Goal: Task Accomplishment & Management: Manage account settings

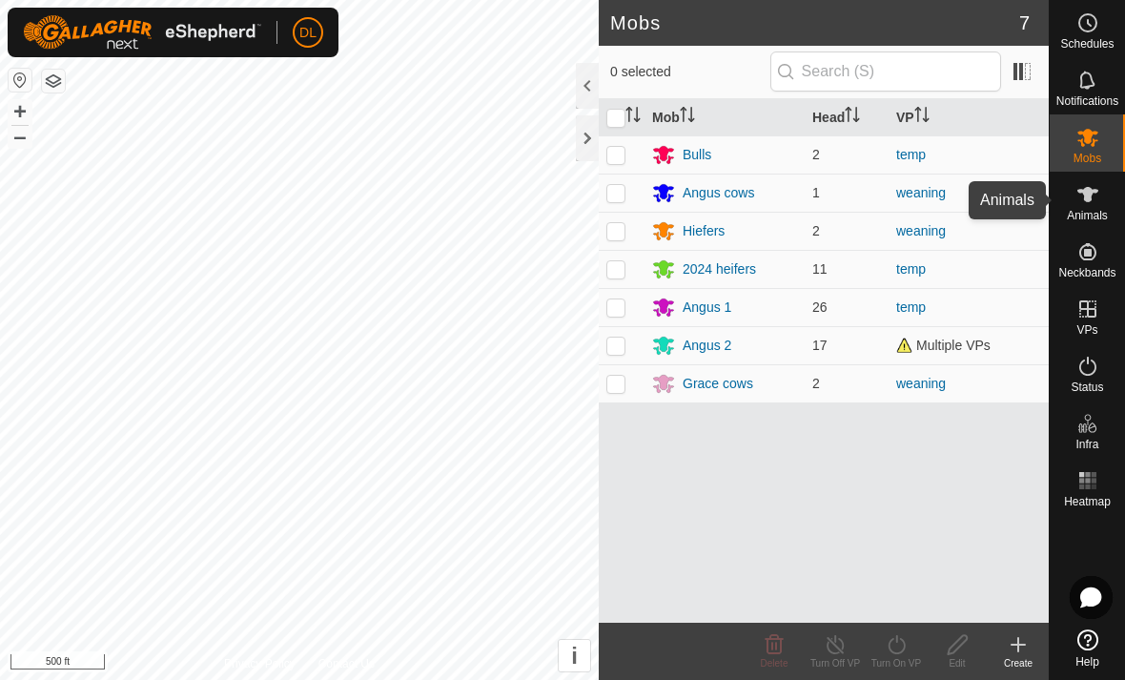
click at [1082, 211] on span "Animals" at bounding box center [1087, 215] width 41 height 11
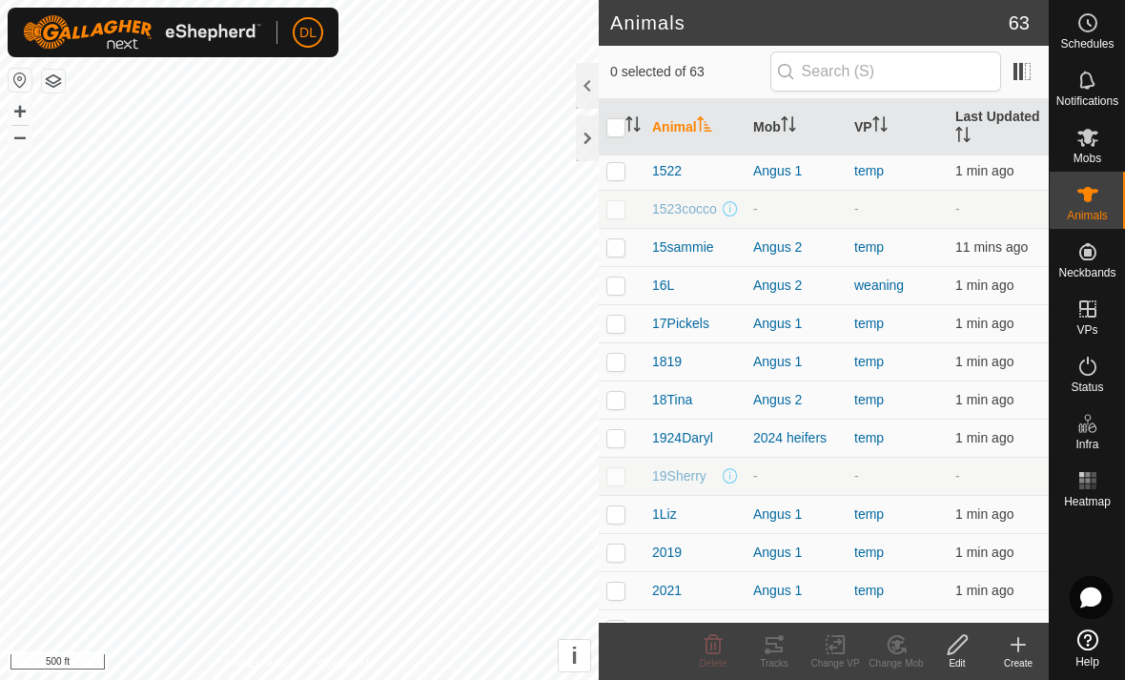
scroll to position [508, 0]
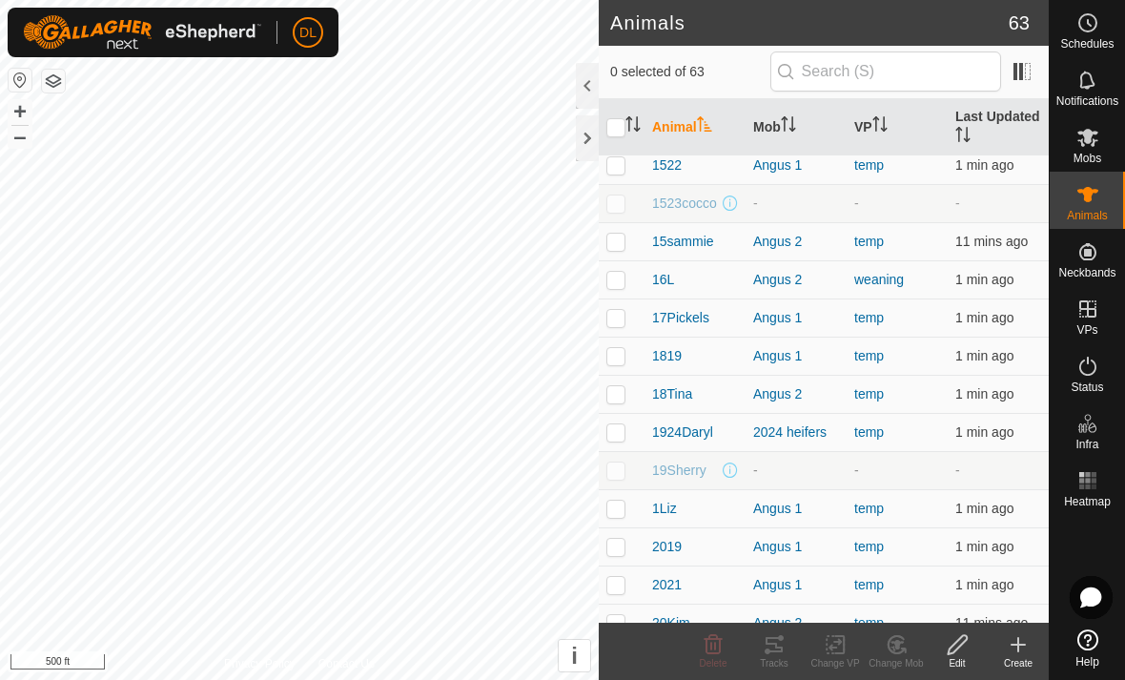
click at [621, 464] on p-checkbox at bounding box center [616, 470] width 19 height 15
checkbox input "true"
click at [961, 651] on icon at bounding box center [958, 644] width 24 height 23
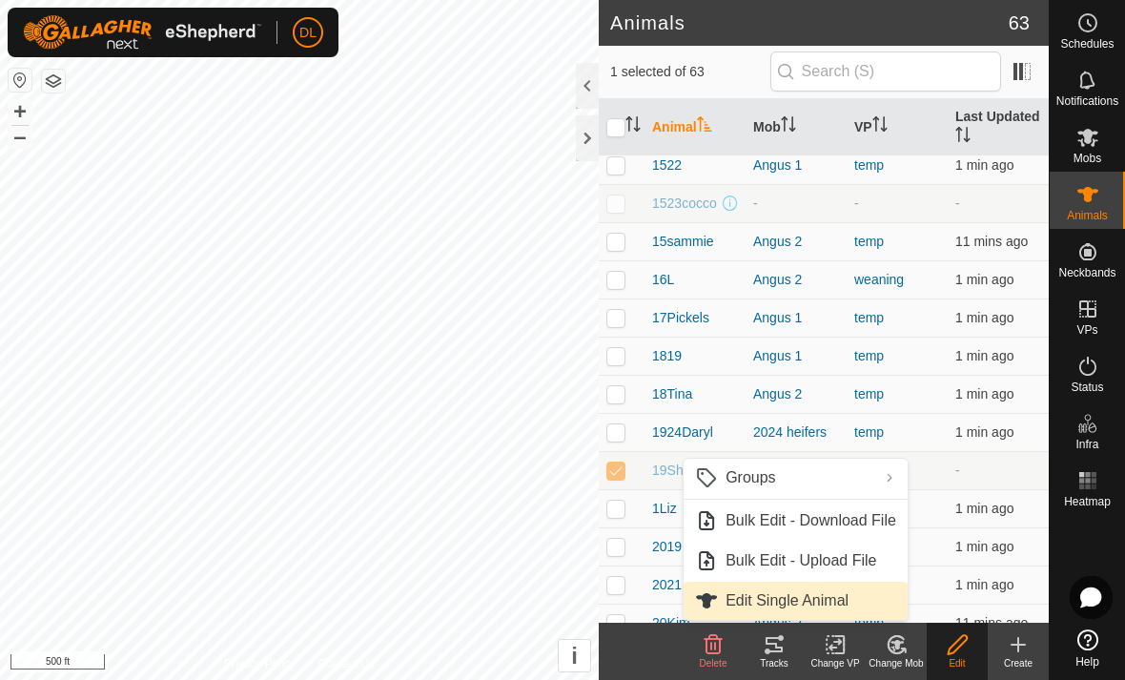
click at [819, 610] on link "Edit Single Animal" at bounding box center [796, 601] width 224 height 38
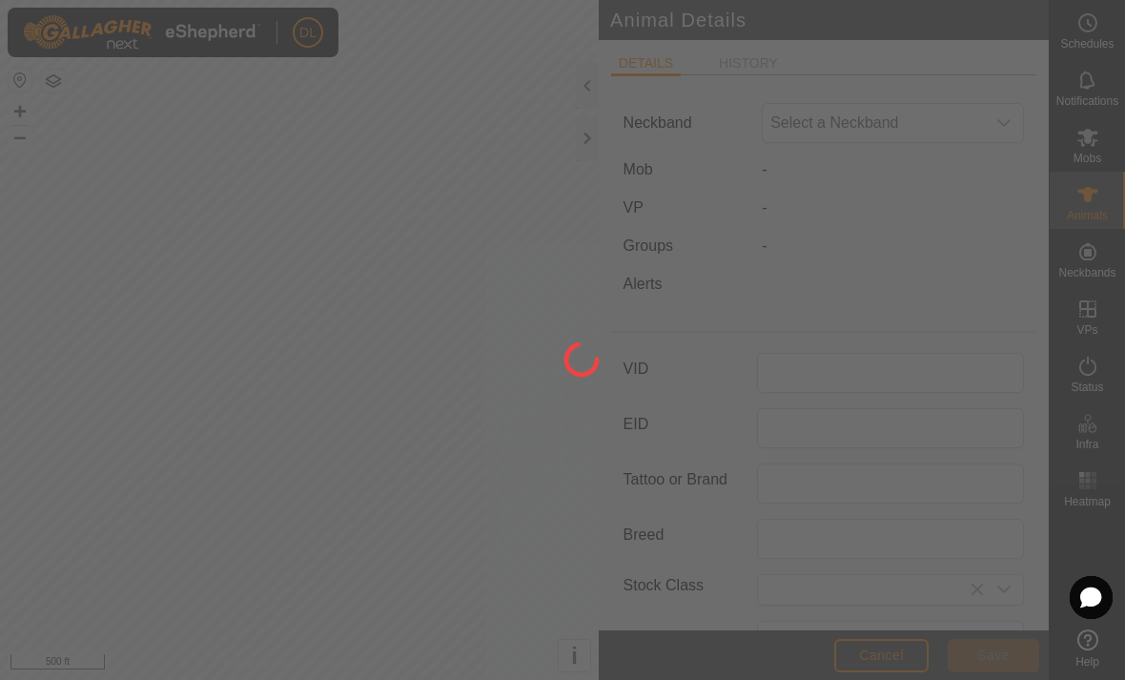
type input "19Sherry"
type input "0"
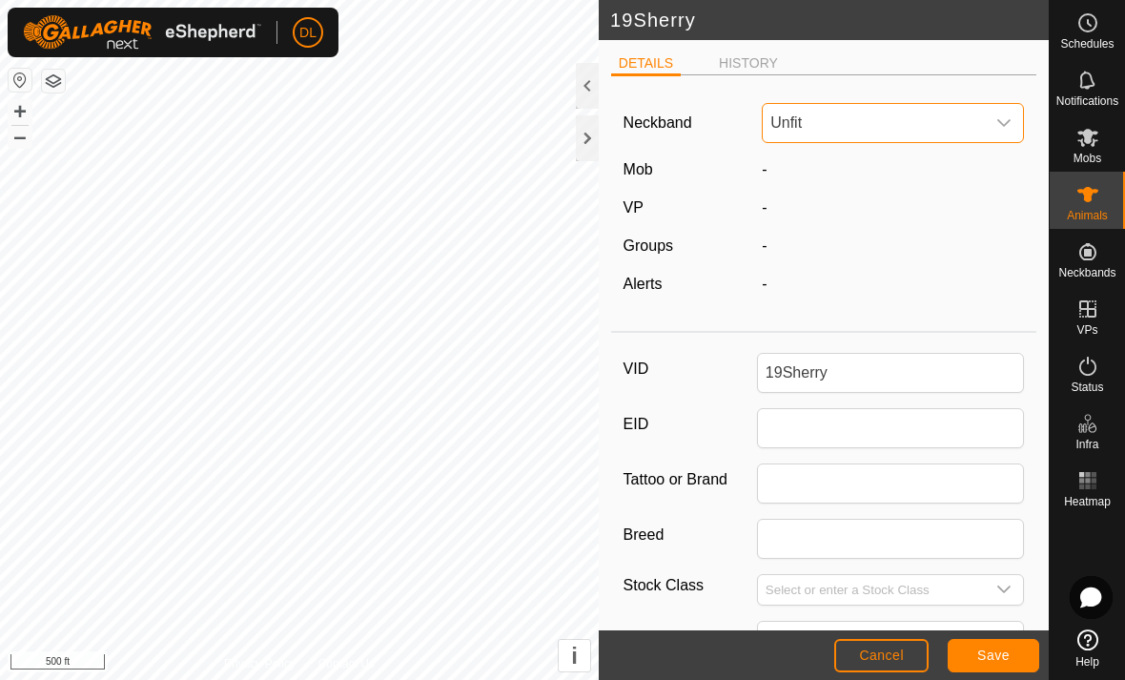
click at [918, 123] on span "Unfit" at bounding box center [874, 123] width 222 height 38
click at [847, 275] on li "3044442190" at bounding box center [894, 272] width 260 height 38
click at [997, 663] on span "Save" at bounding box center [994, 655] width 32 height 15
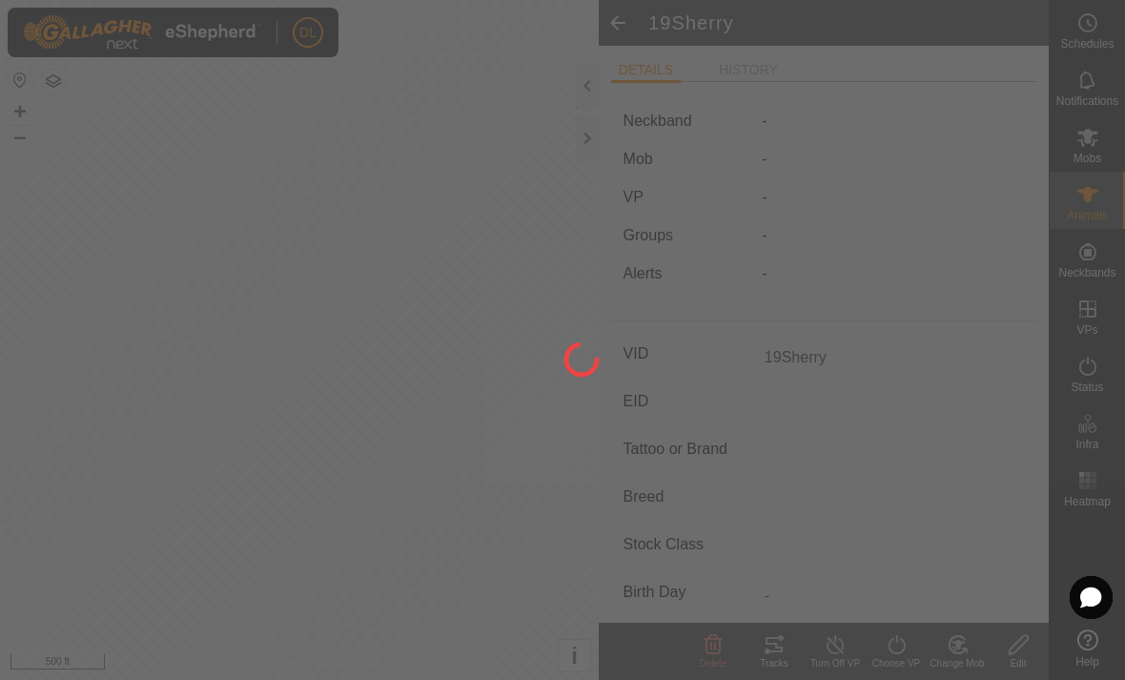
type input "-"
type input "0 kg"
type input "-"
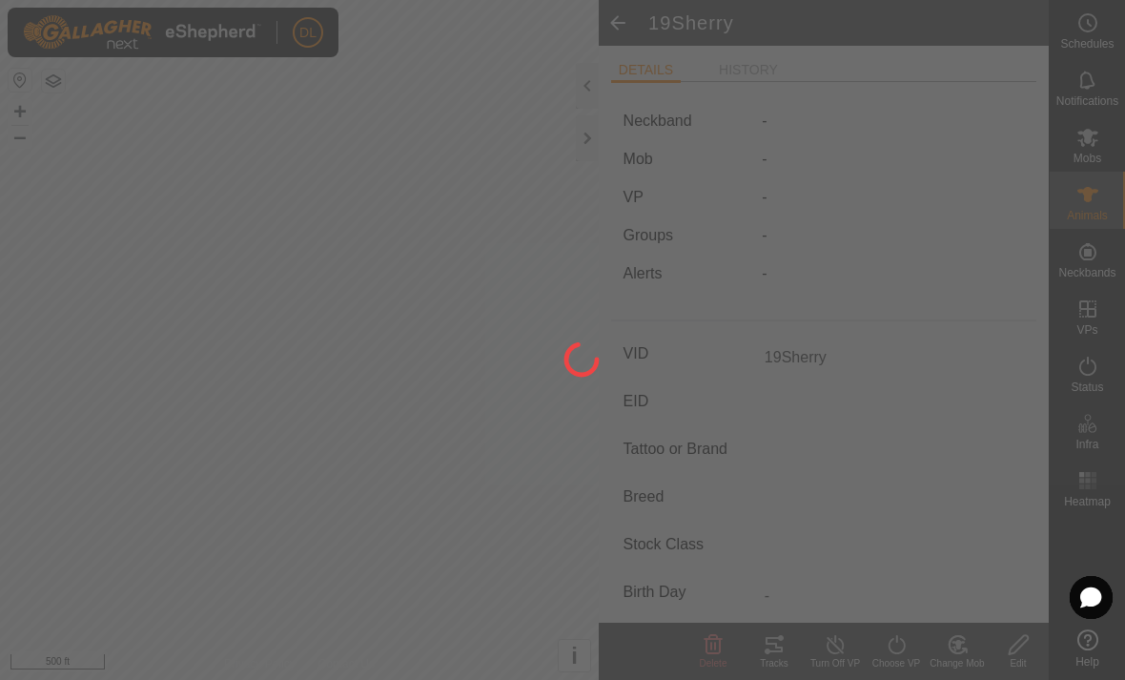
type input "-"
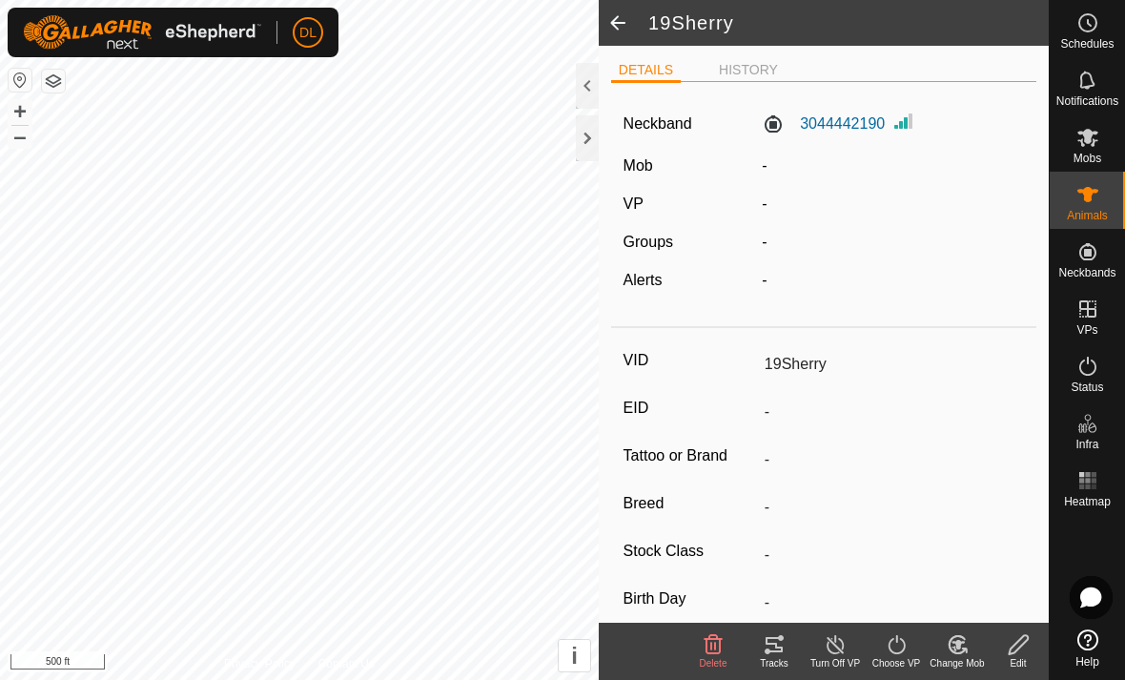
click at [625, 21] on span at bounding box center [618, 23] width 38 height 46
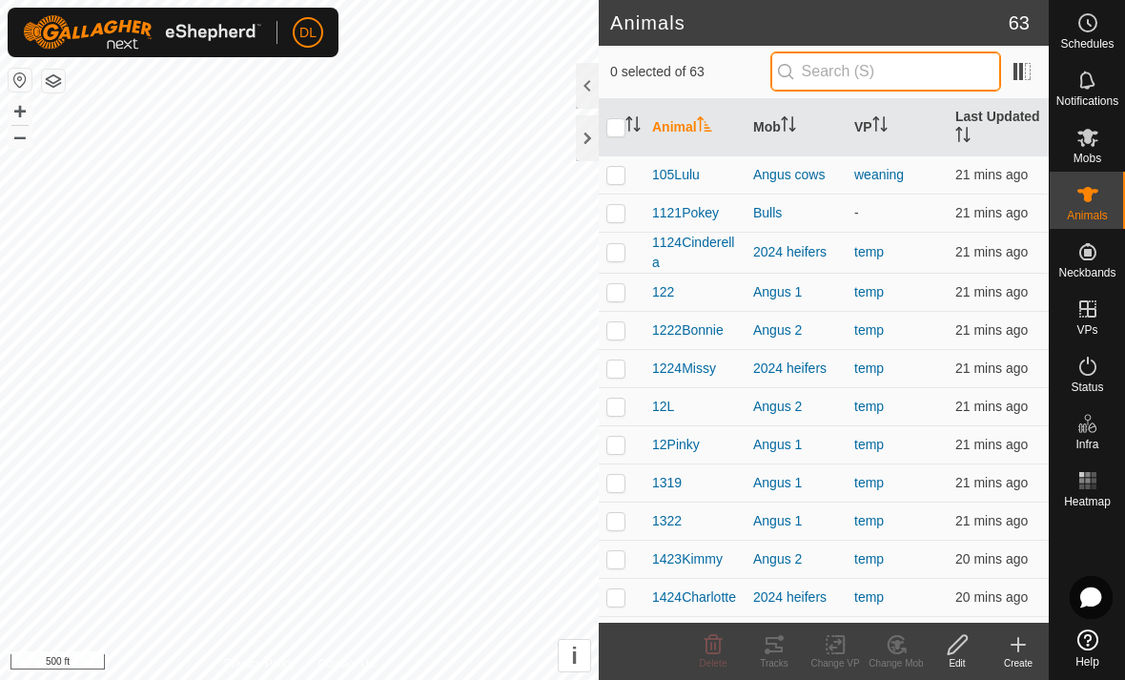
click at [875, 78] on input "text" at bounding box center [886, 71] width 231 height 40
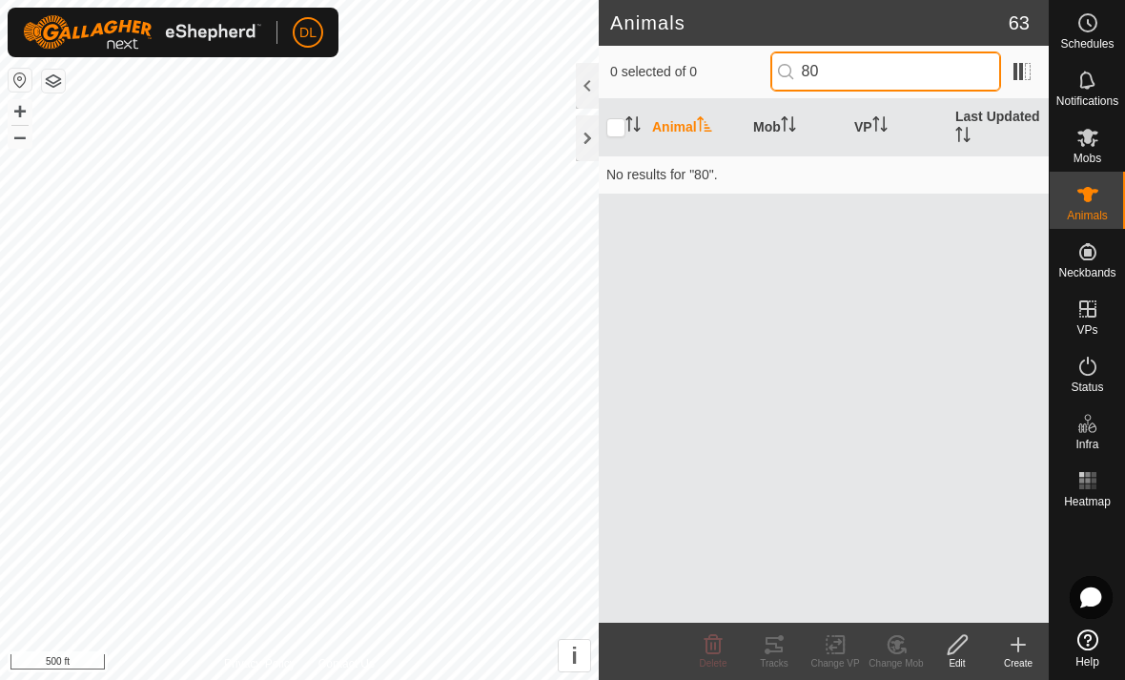
type input "8"
type input "1"
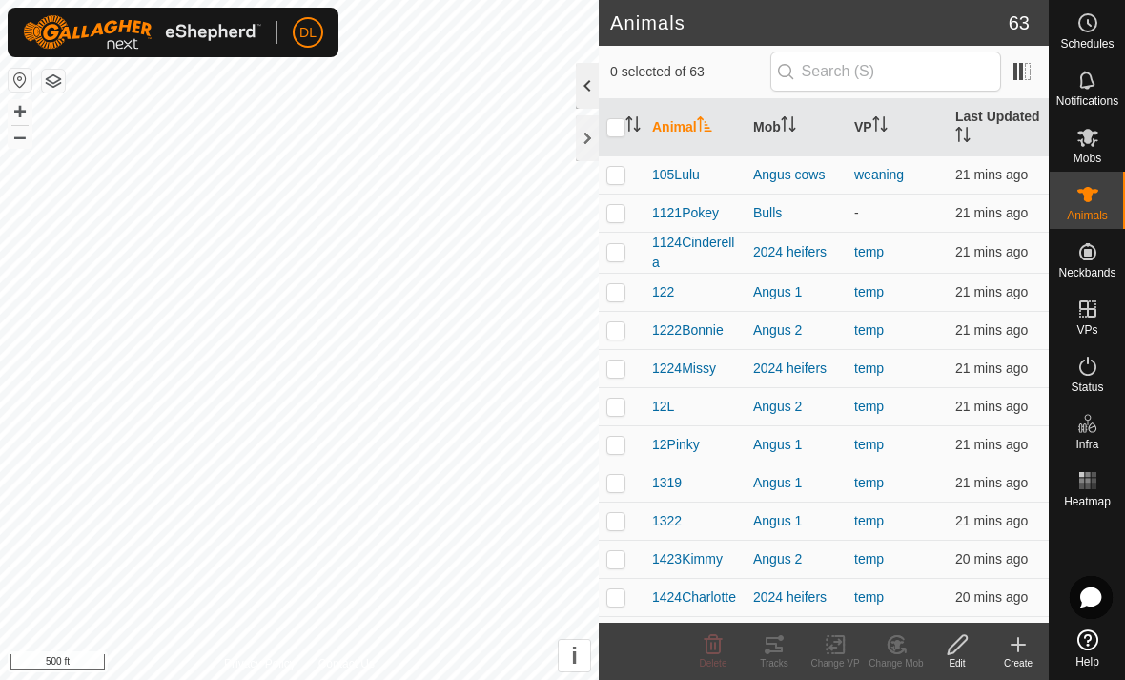
click at [595, 84] on div at bounding box center [587, 86] width 23 height 46
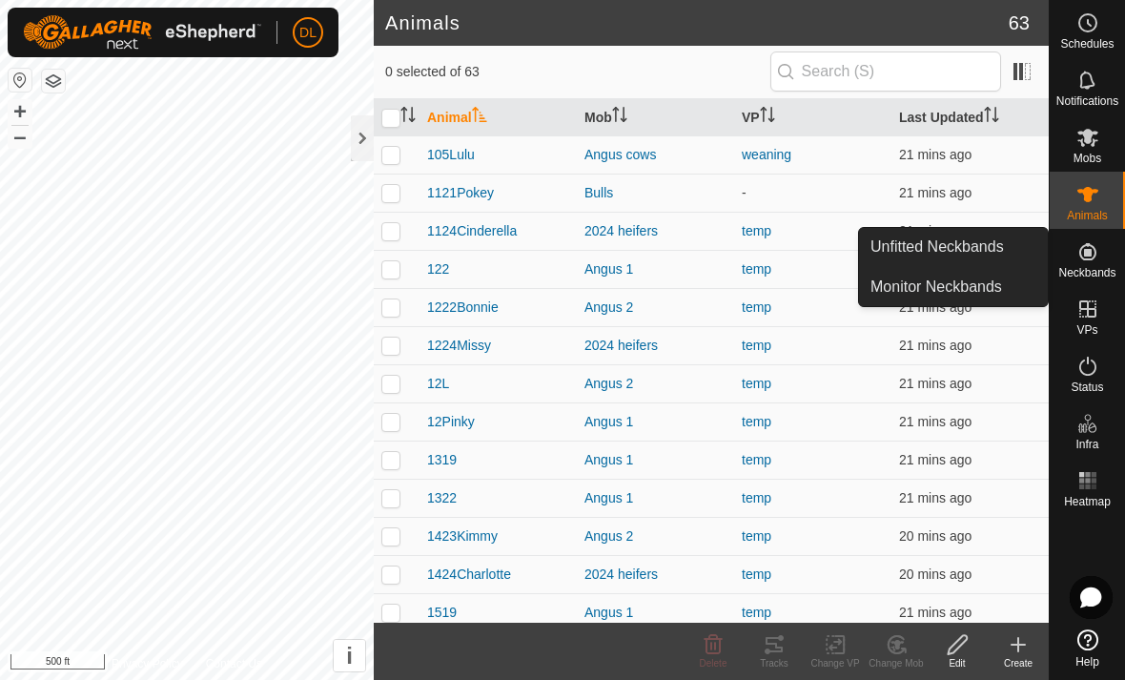
click at [1101, 263] on es-neckbands-svg-icon at bounding box center [1088, 252] width 34 height 31
click at [951, 289] on link "Monitor Neckbands" at bounding box center [953, 287] width 189 height 38
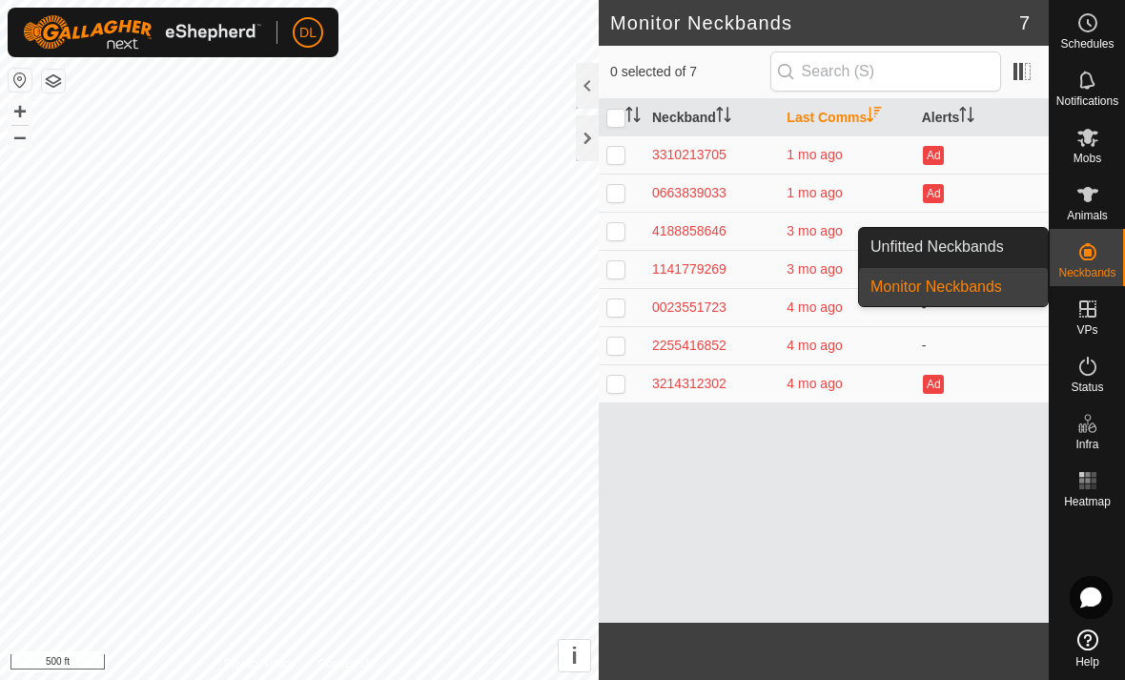
click at [1002, 292] on link "Monitor Neckbands" at bounding box center [953, 287] width 189 height 38
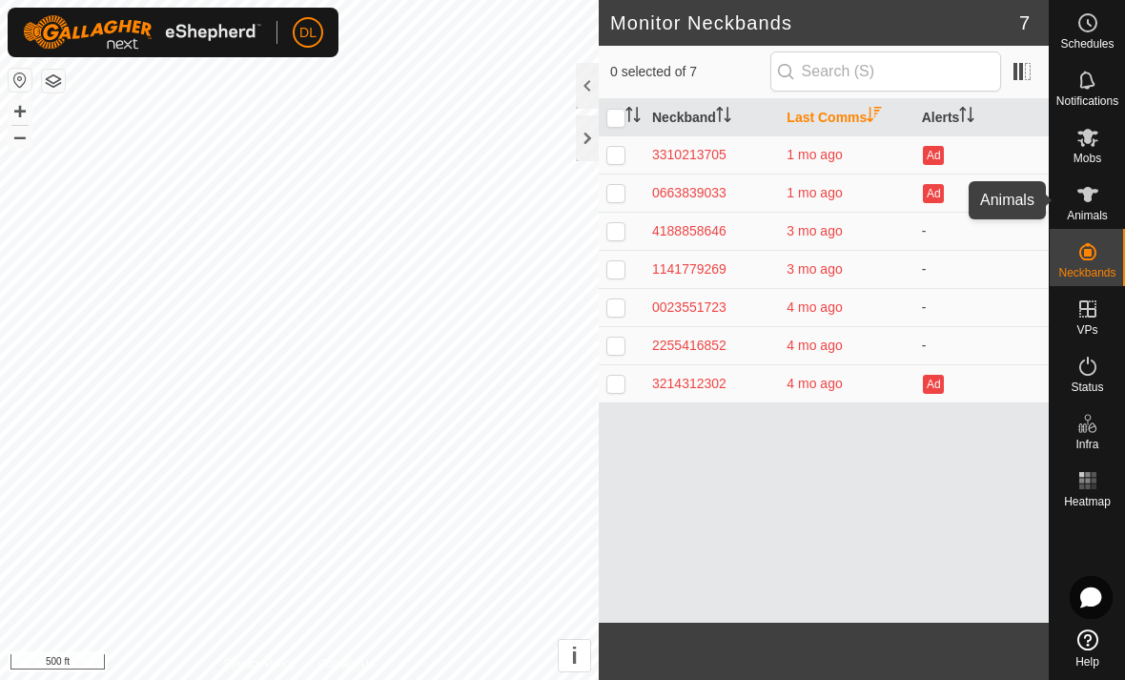
click at [1085, 204] on icon at bounding box center [1088, 194] width 23 height 23
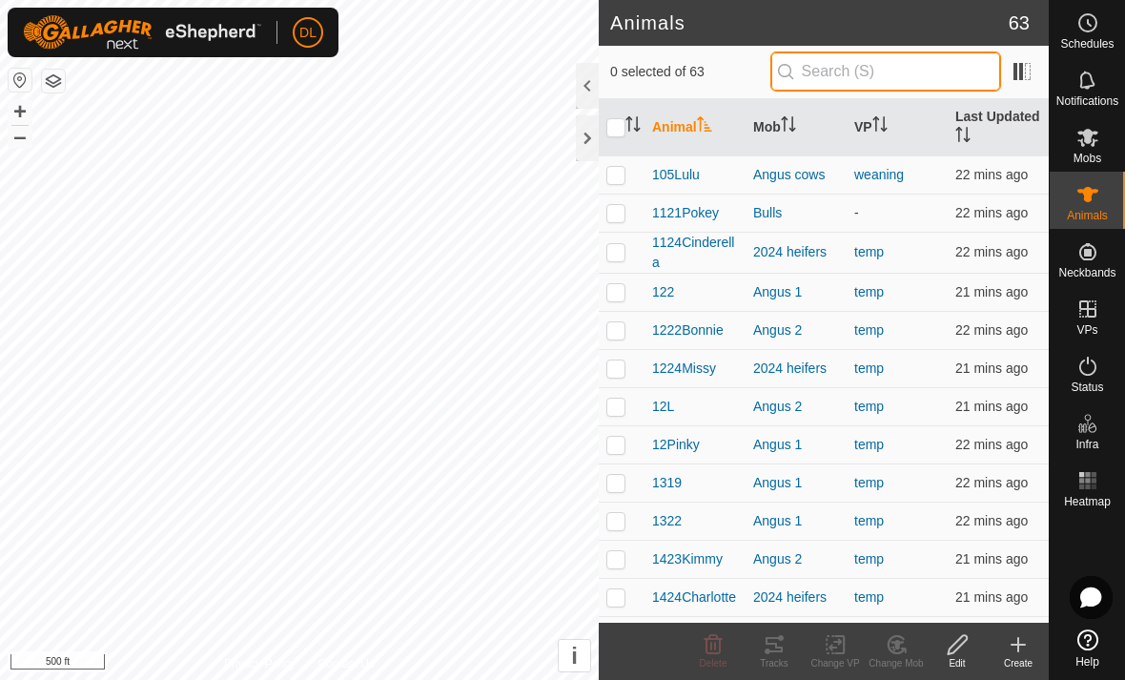
click at [879, 74] on input "text" at bounding box center [886, 71] width 231 height 40
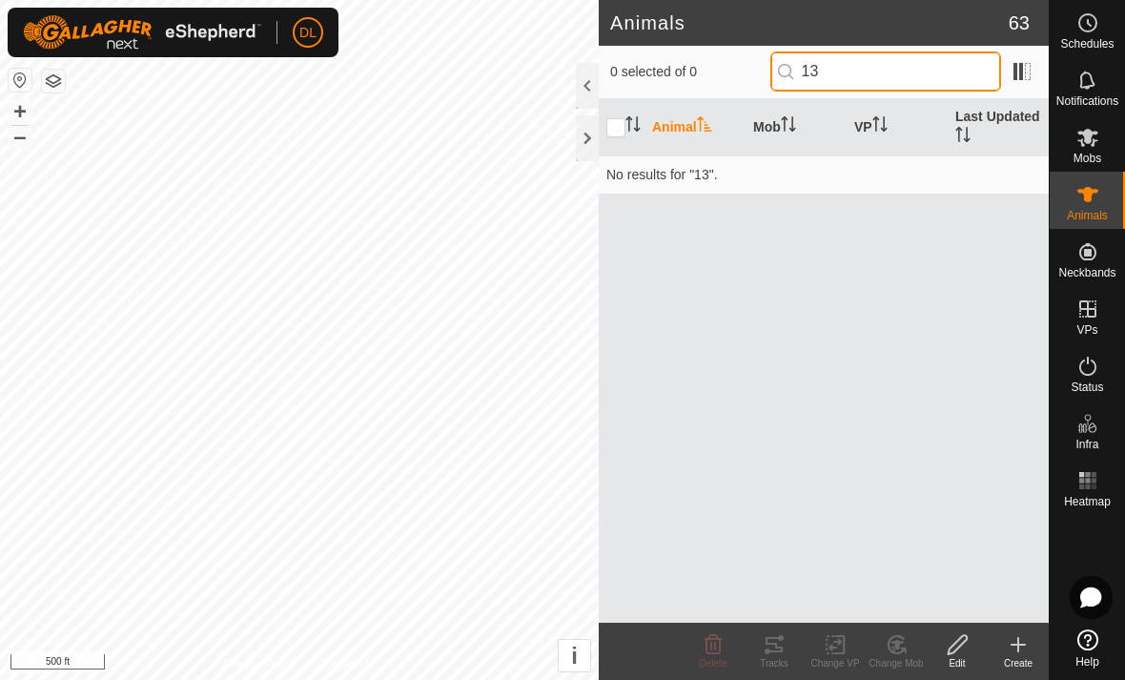
type input "1"
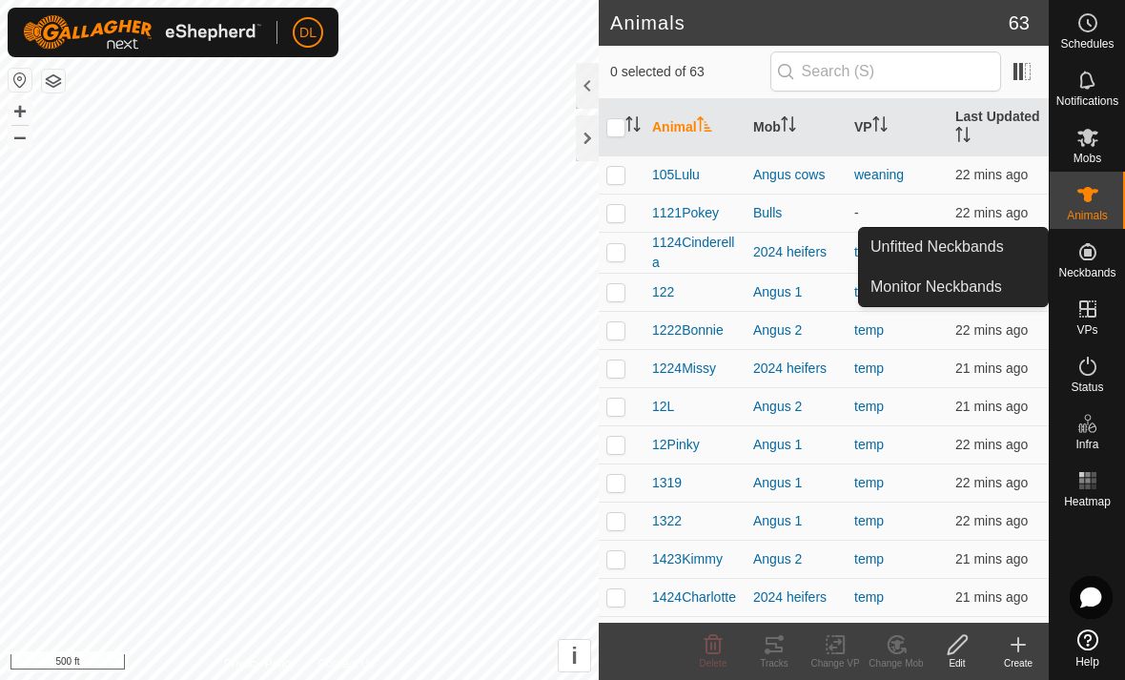
click at [1097, 262] on icon at bounding box center [1088, 251] width 23 height 23
click at [958, 292] on link "Monitor Neckbands" at bounding box center [953, 287] width 189 height 38
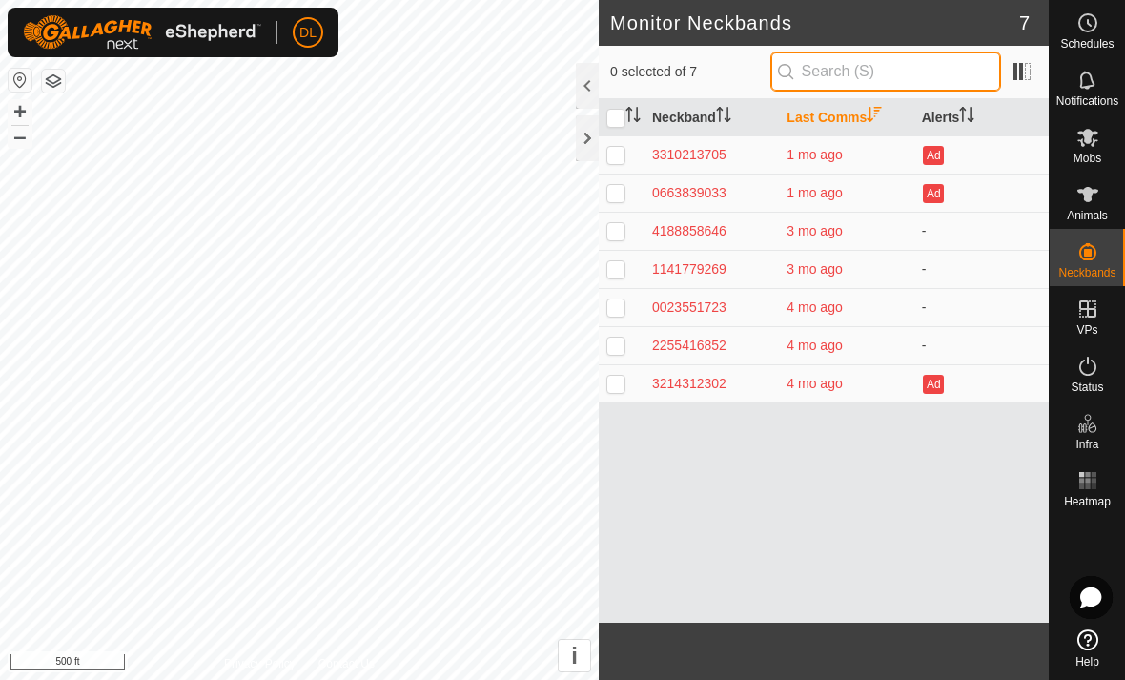
click at [870, 78] on input "text" at bounding box center [886, 71] width 231 height 40
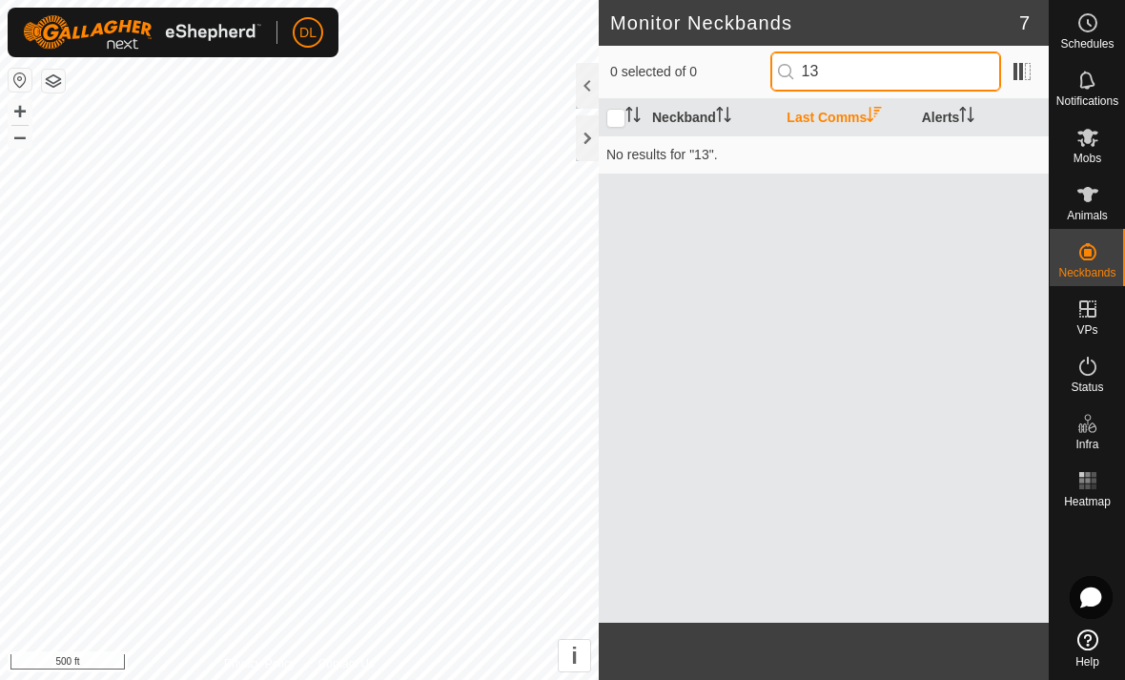
type input "1"
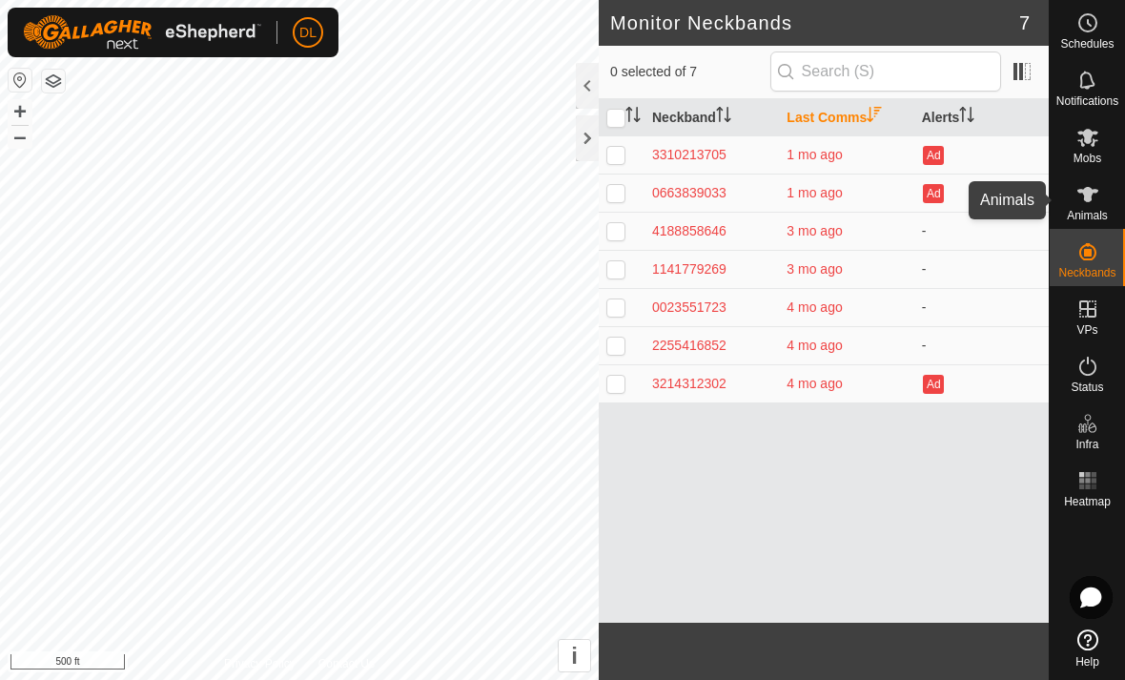
click at [1091, 214] on span "Animals" at bounding box center [1087, 215] width 41 height 11
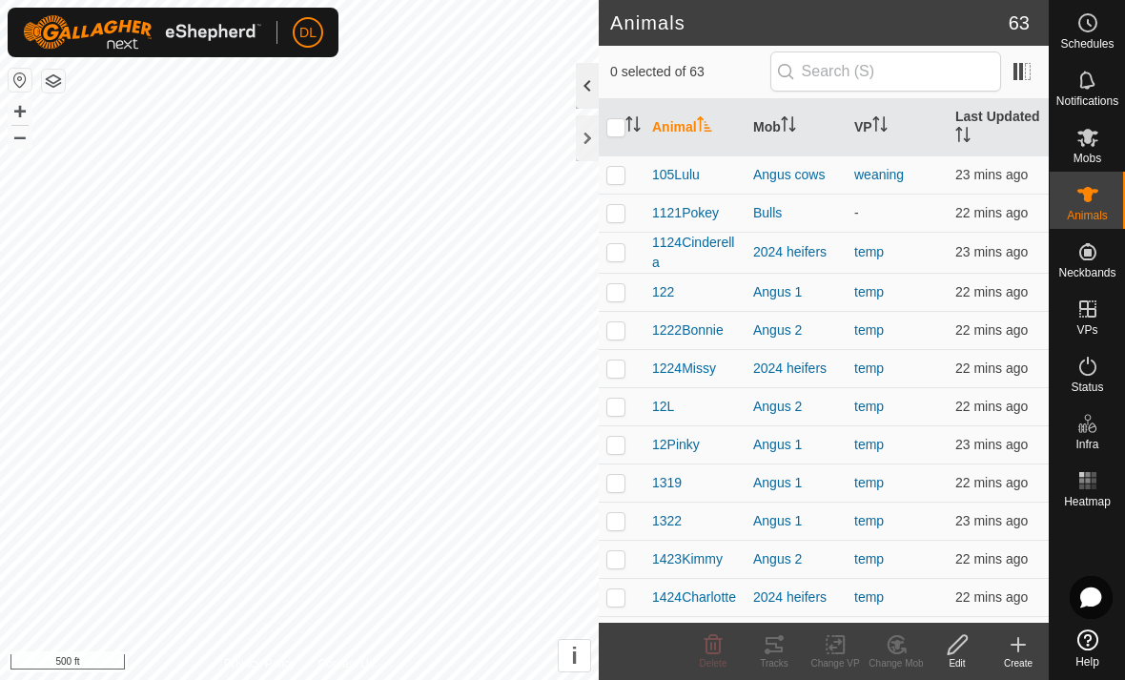
click at [593, 72] on div at bounding box center [587, 86] width 23 height 46
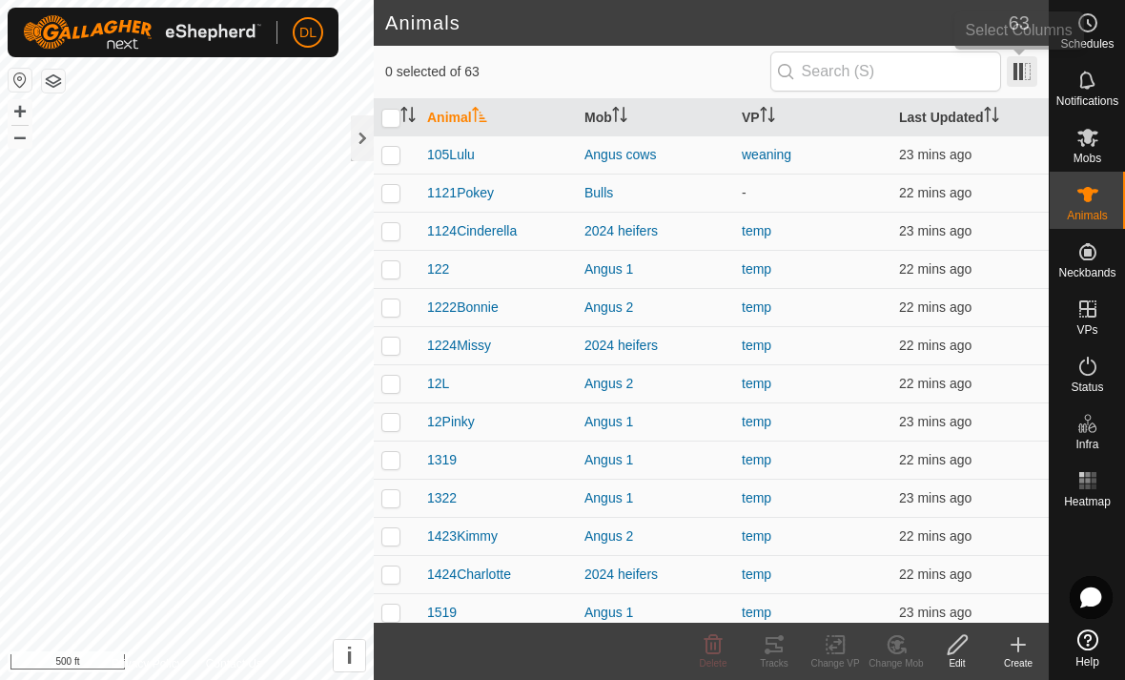
click at [1018, 76] on span at bounding box center [1022, 71] width 31 height 31
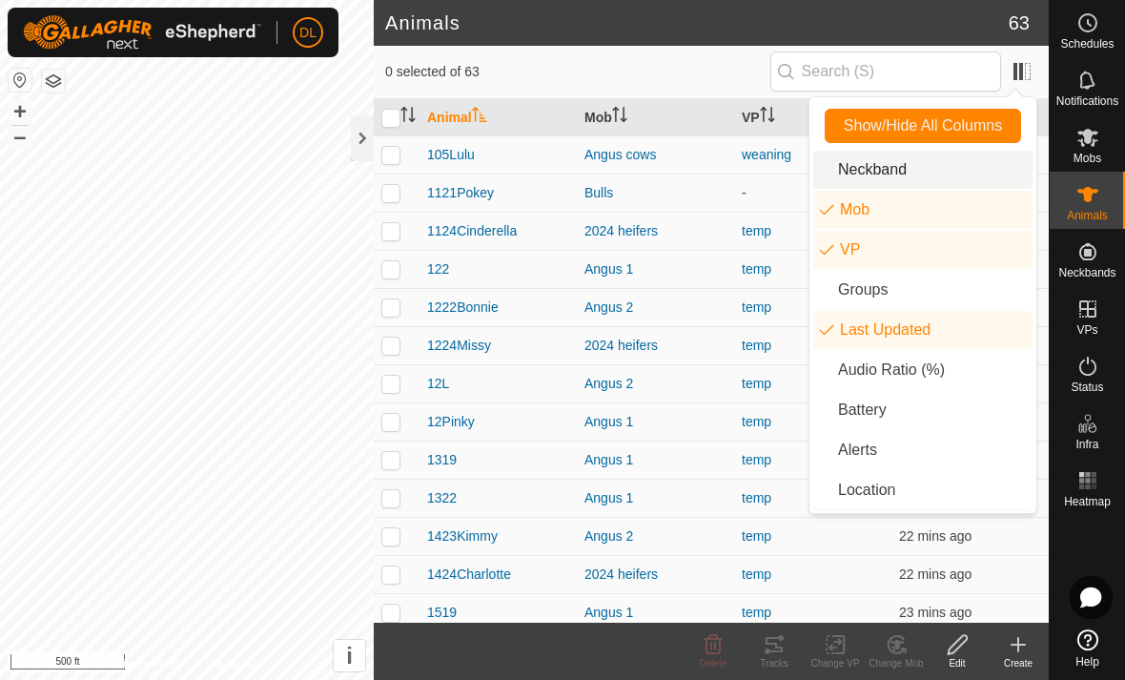
click at [895, 174] on li "Neckband" at bounding box center [922, 170] width 219 height 38
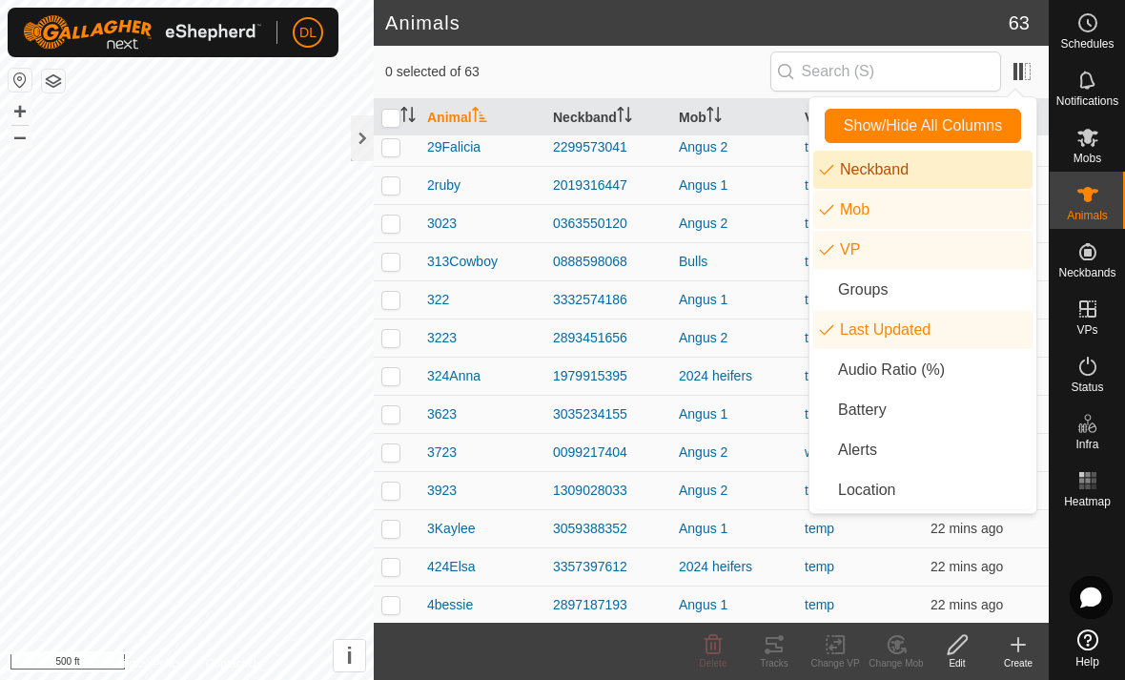
scroll to position [1462, 0]
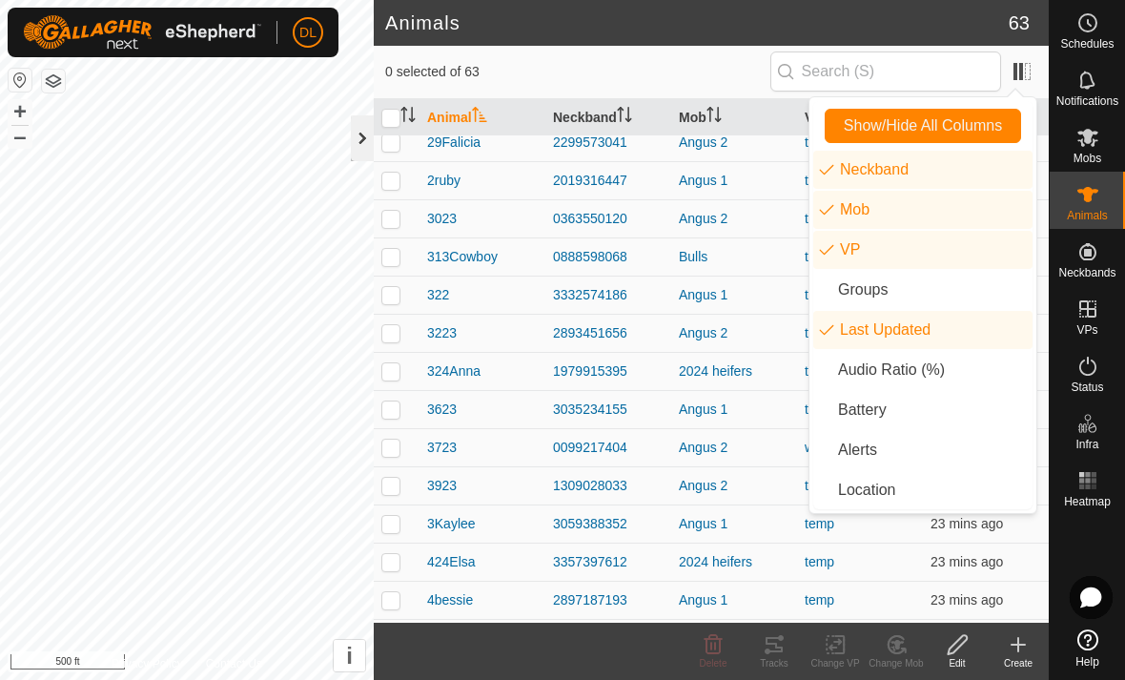
click at [368, 145] on div at bounding box center [362, 138] width 23 height 46
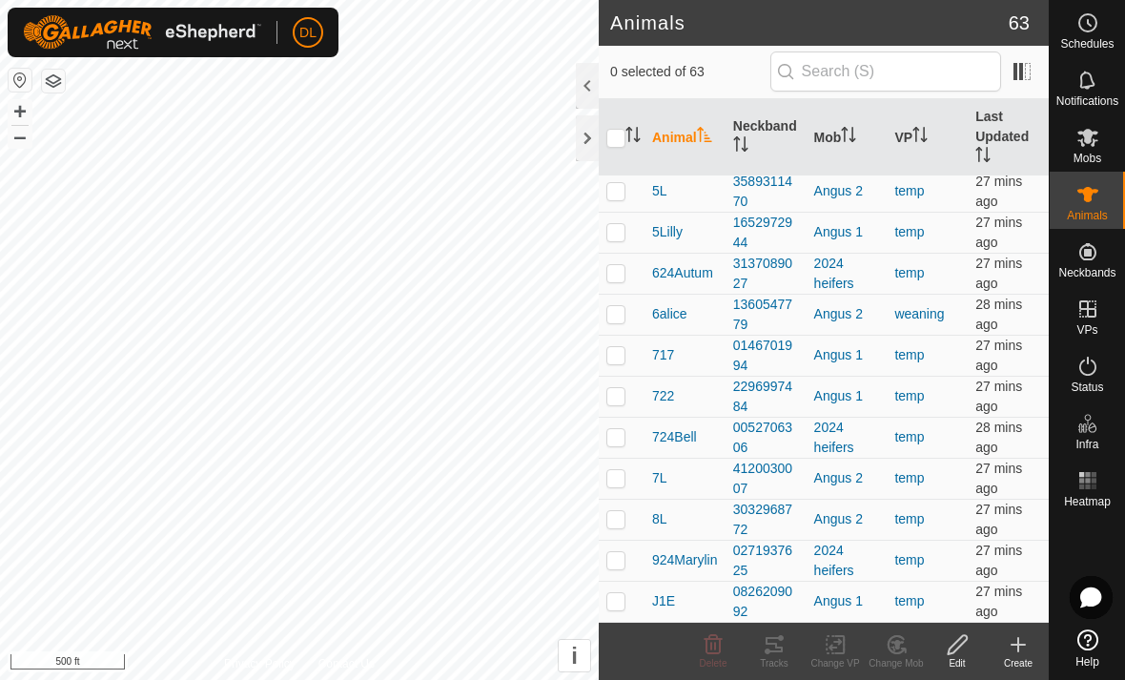
scroll to position [2137, 0]
click at [583, 92] on div at bounding box center [587, 86] width 23 height 46
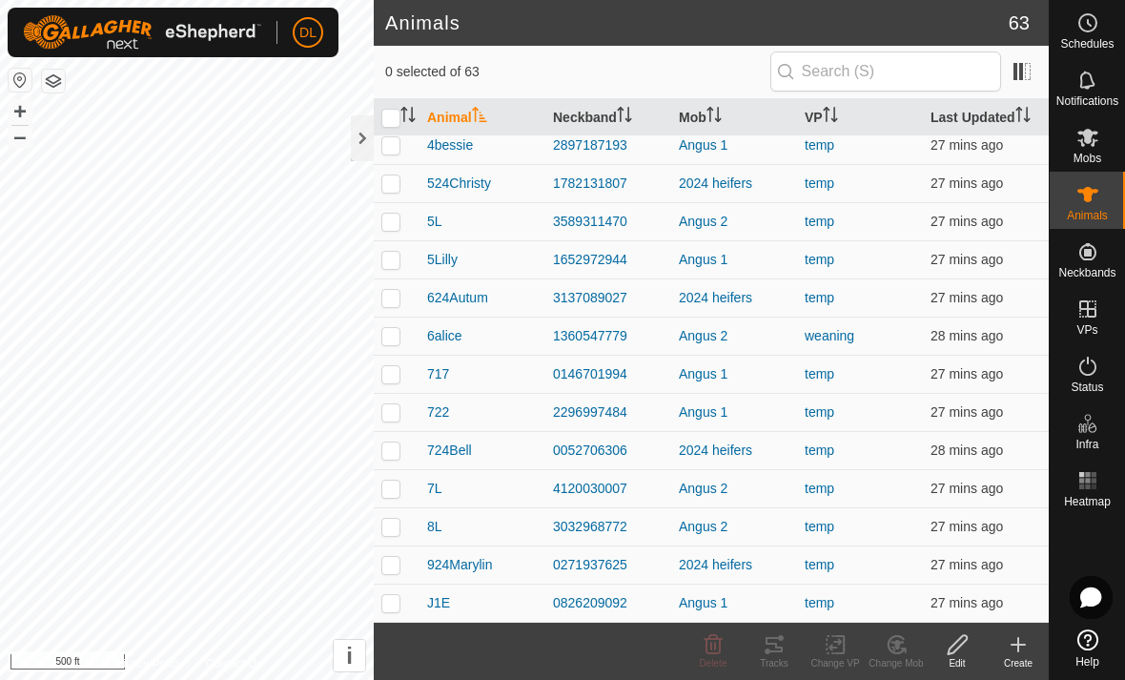
scroll to position [1917, 0]
